Goal: Task Accomplishment & Management: Manage account settings

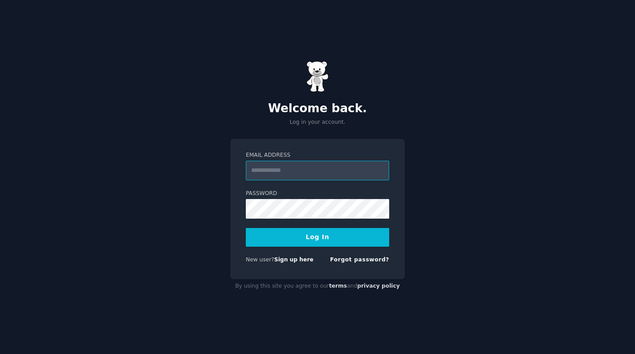
type input "**********"
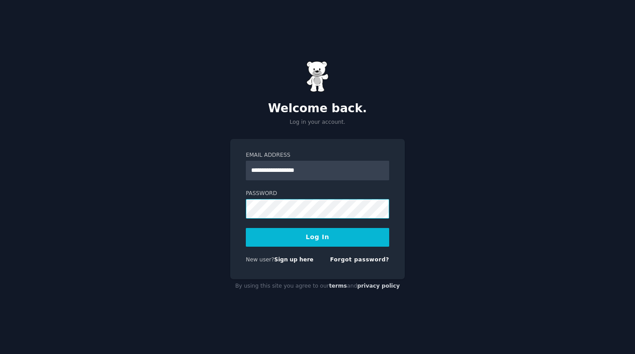
click at [318, 237] on button "Log In" at bounding box center [317, 237] width 143 height 19
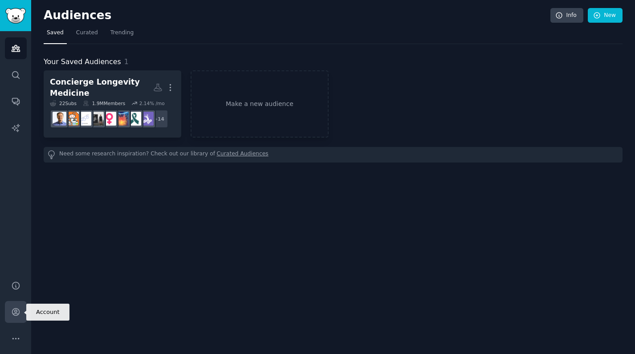
click at [18, 313] on icon "Sidebar" at bounding box center [15, 311] width 9 height 9
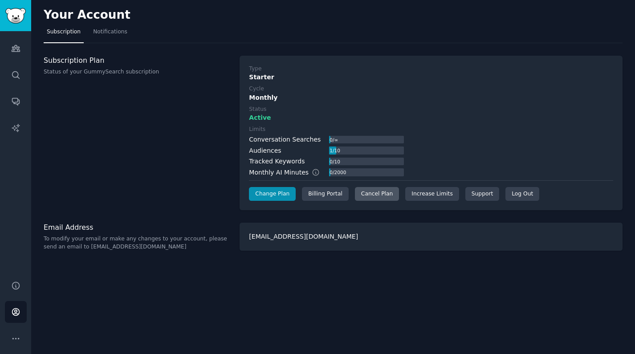
click at [377, 196] on div "Cancel Plan" at bounding box center [377, 194] width 44 height 14
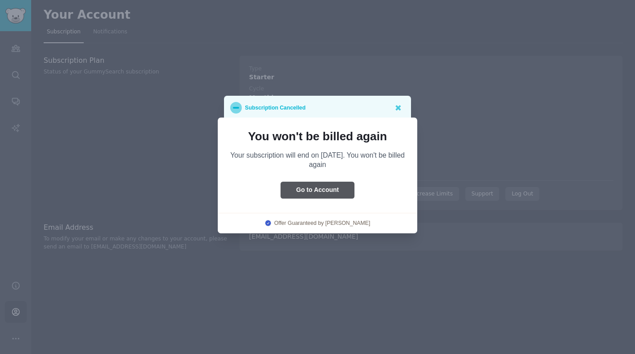
click at [321, 192] on button "Go to Account" at bounding box center [318, 190] width 74 height 17
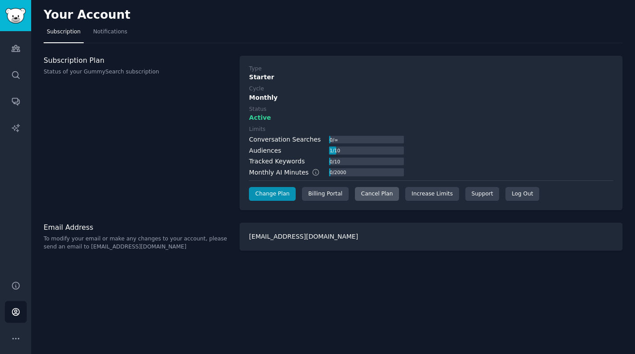
click at [384, 198] on div "Cancel Plan" at bounding box center [377, 194] width 44 height 14
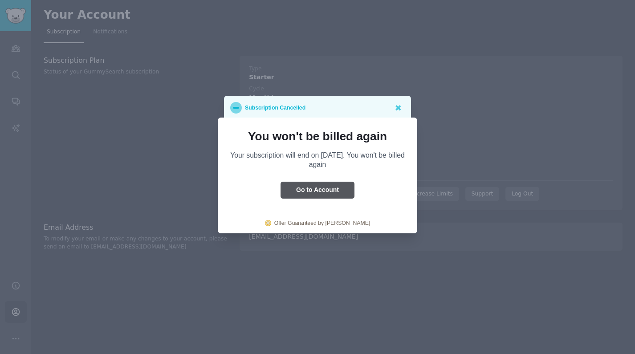
click at [327, 188] on button "Go to Account" at bounding box center [318, 190] width 74 height 17
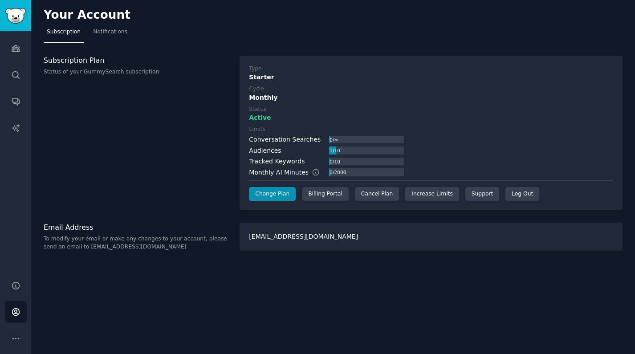
click at [311, 115] on div "Active" at bounding box center [431, 117] width 364 height 9
